Goal: Browse casually

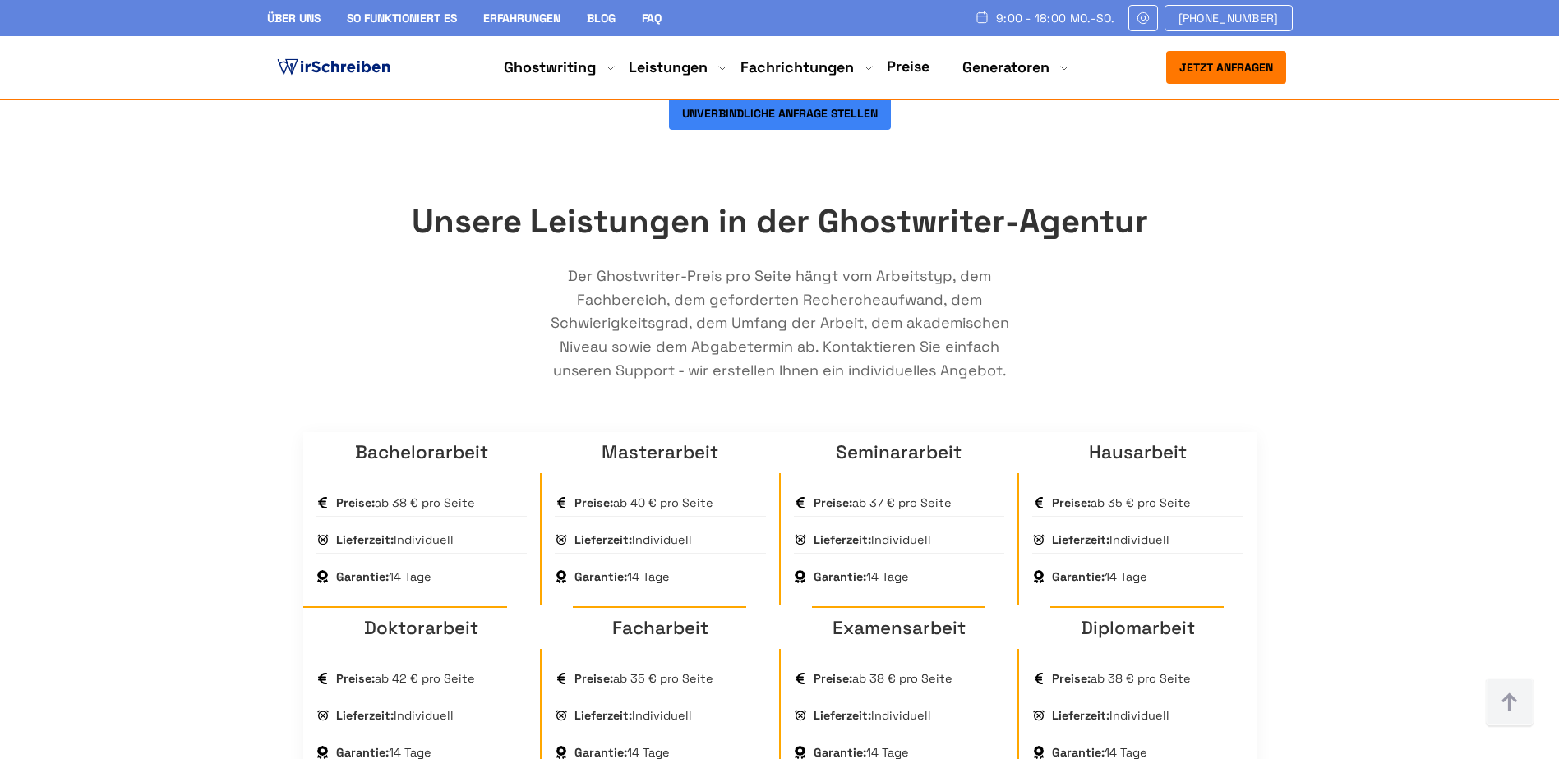
scroll to position [1069, 0]
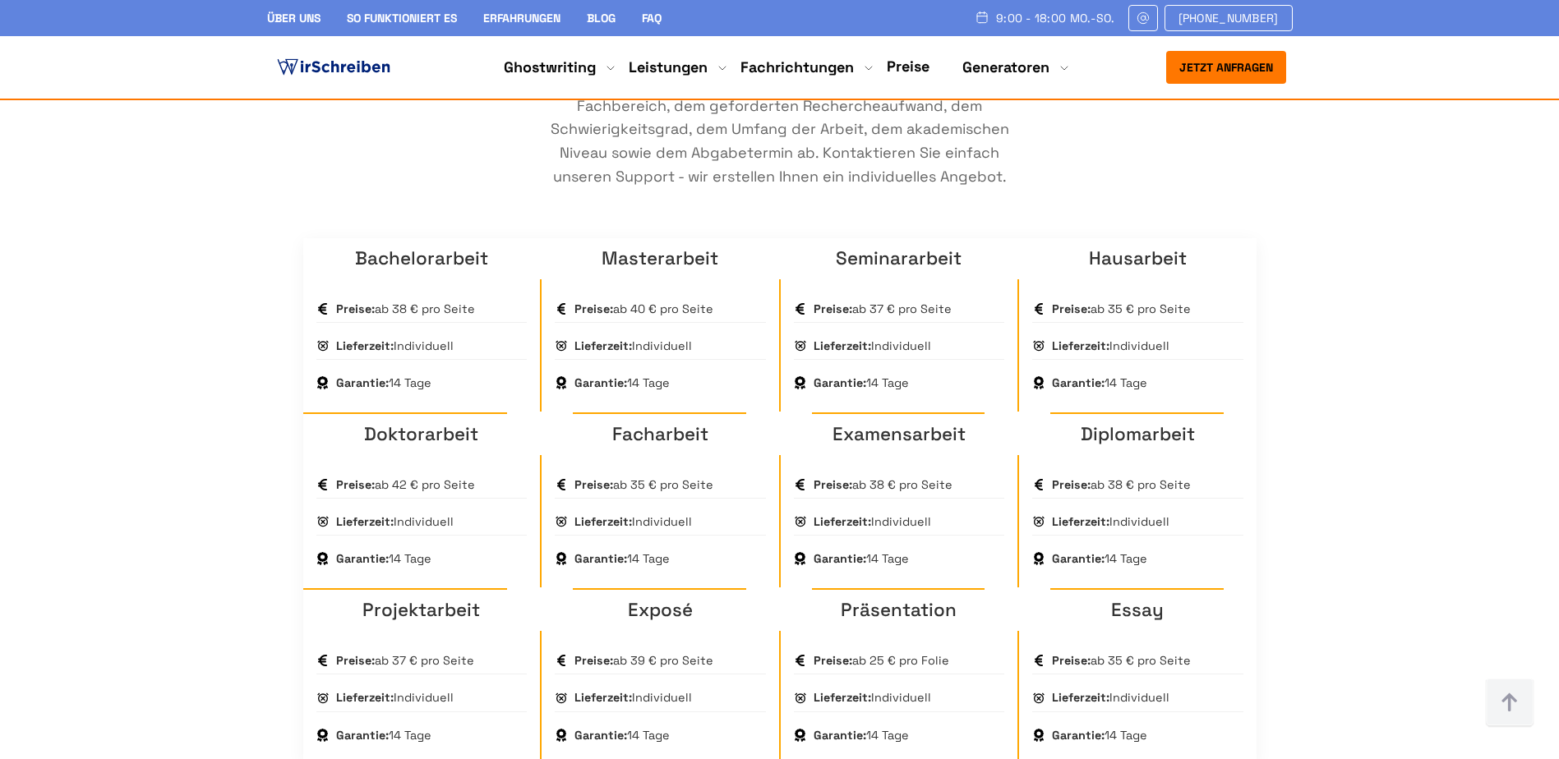
scroll to position [1315, 0]
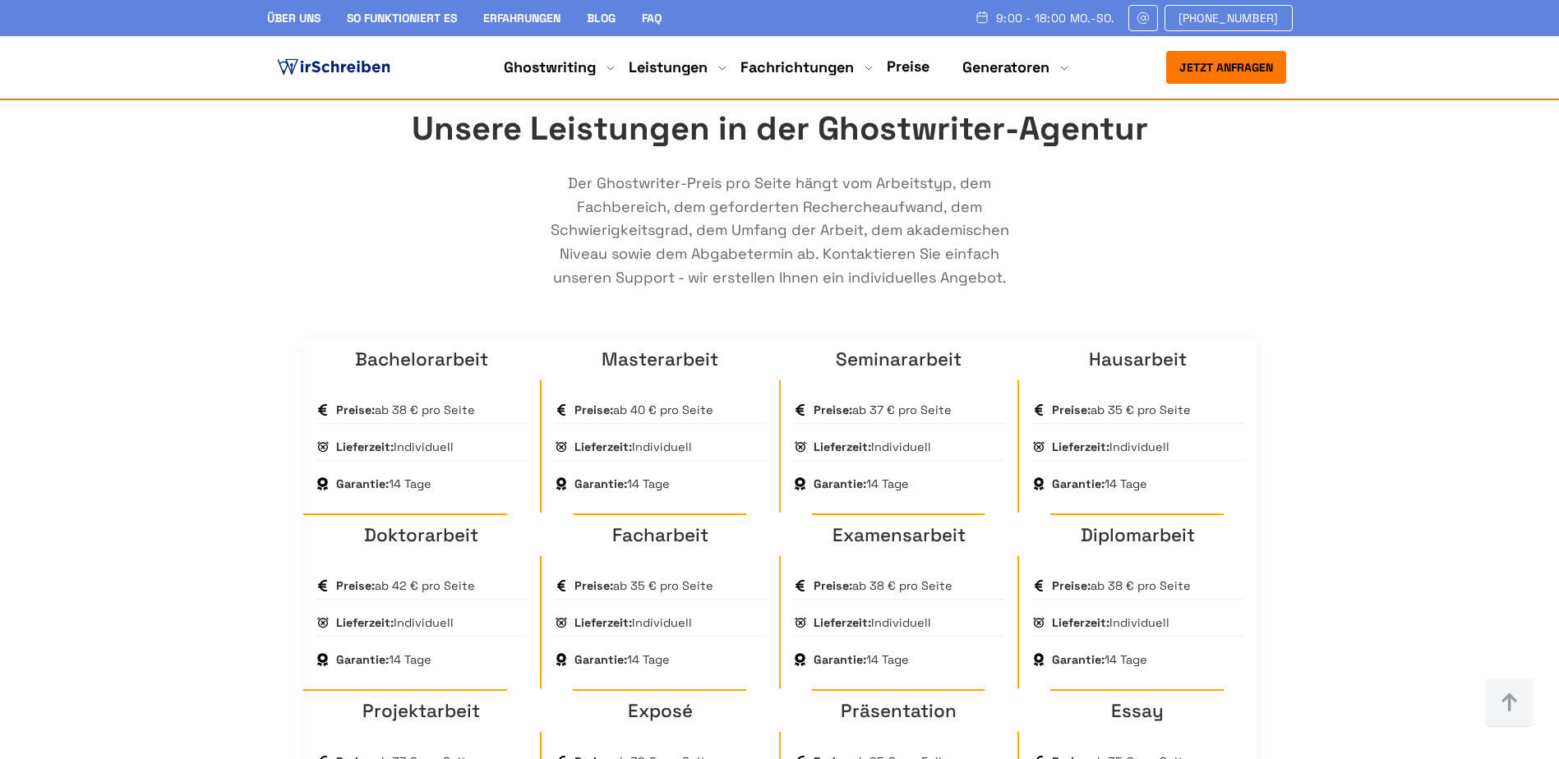
scroll to position [1151, 0]
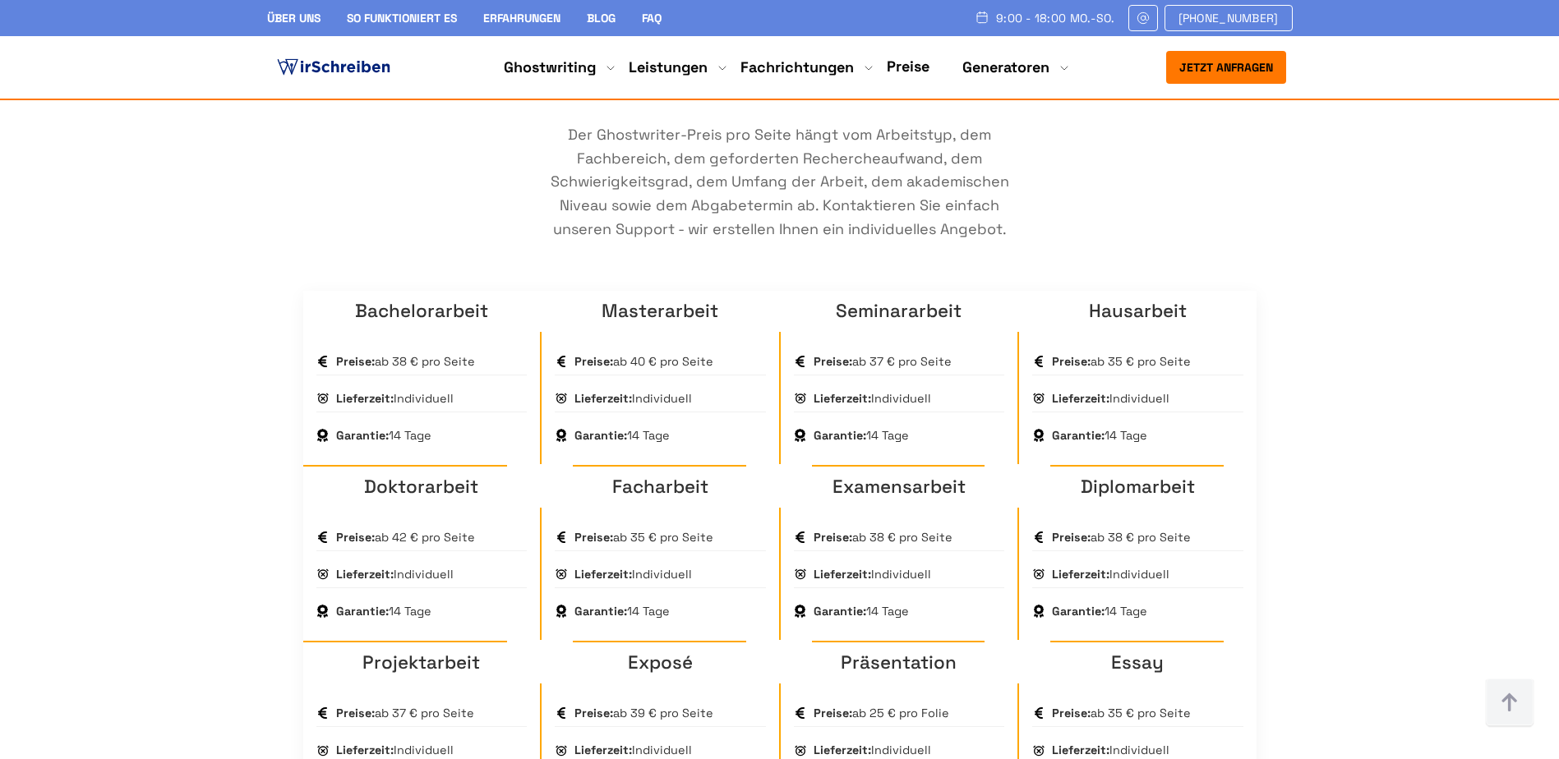
scroll to position [1069, 0]
